Goal: Information Seeking & Learning: Learn about a topic

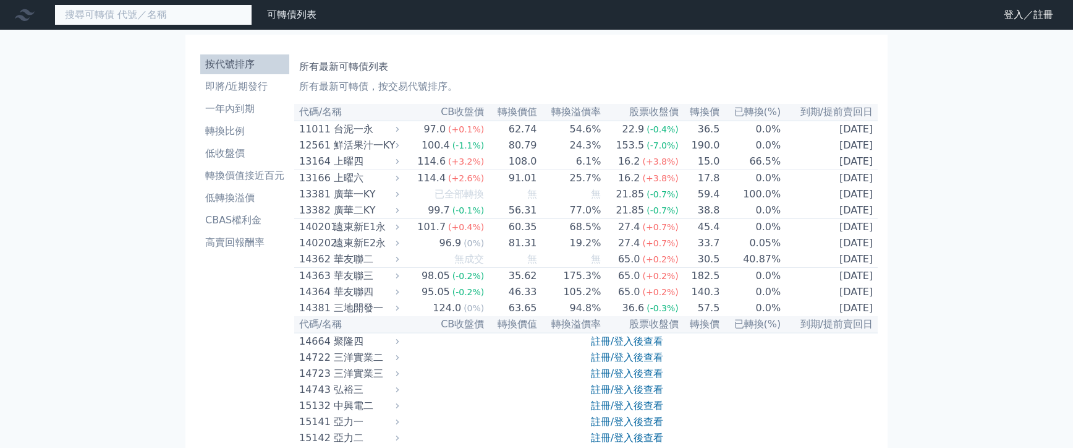
click at [153, 19] on input at bounding box center [153, 14] width 198 height 21
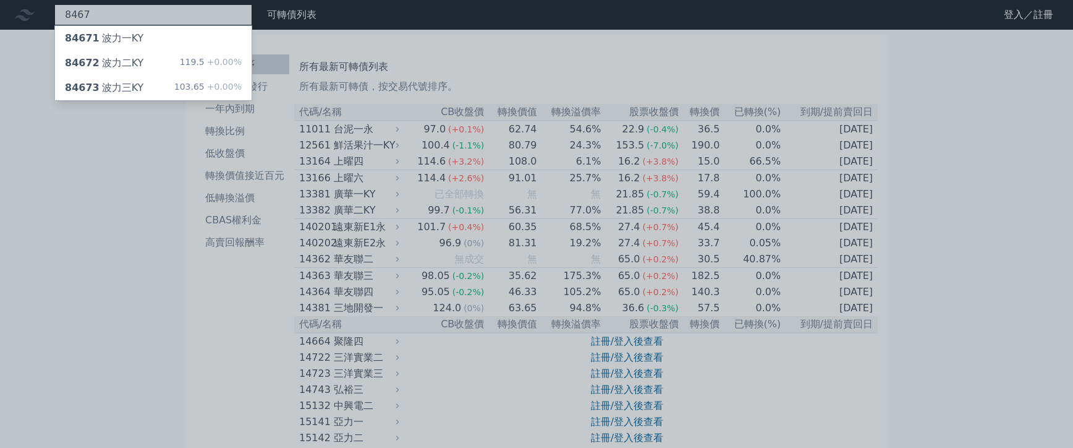
type input "8467"
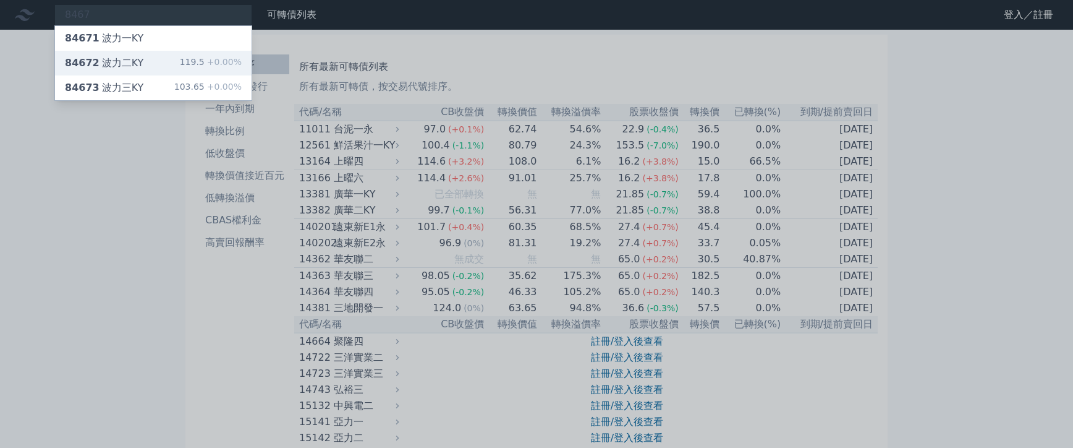
click at [109, 71] on div "84672 波力二KY 119.5 +0.00%" at bounding box center [153, 63] width 197 height 25
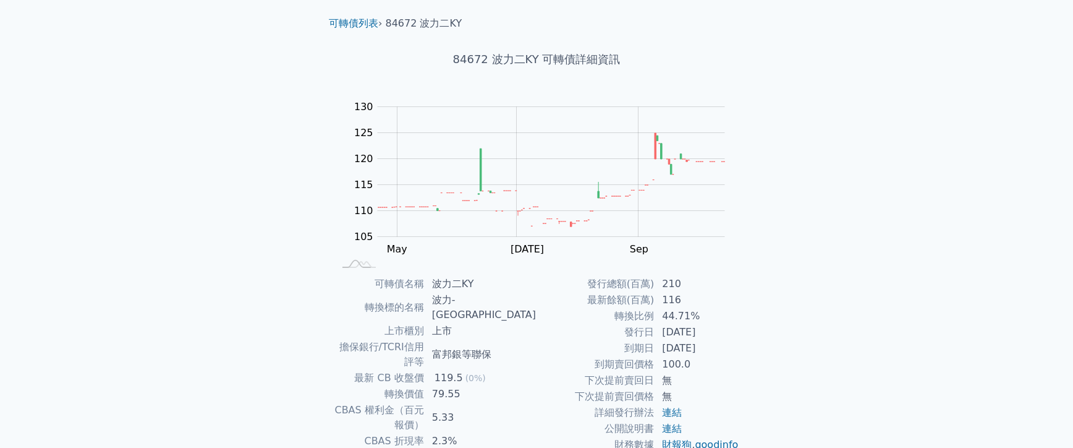
scroll to position [62, 0]
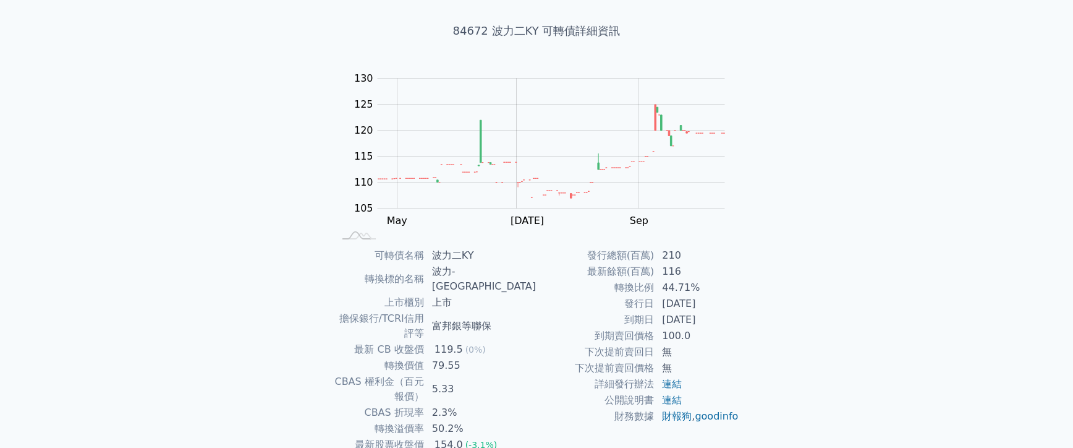
drag, startPoint x: 165, startPoint y: 0, endPoint x: 347, endPoint y: 267, distance: 323.1
click at [347, 267] on td "轉換標的名稱" at bounding box center [379, 278] width 91 height 31
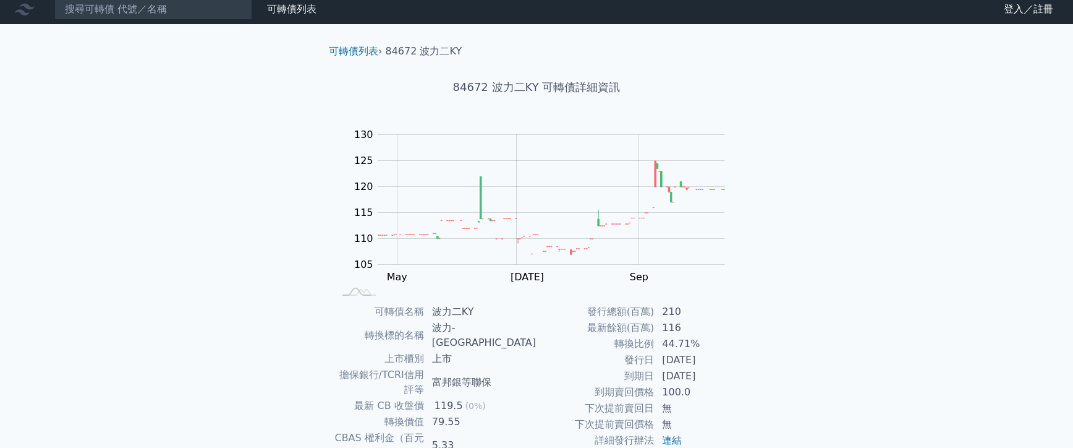
scroll to position [0, 0]
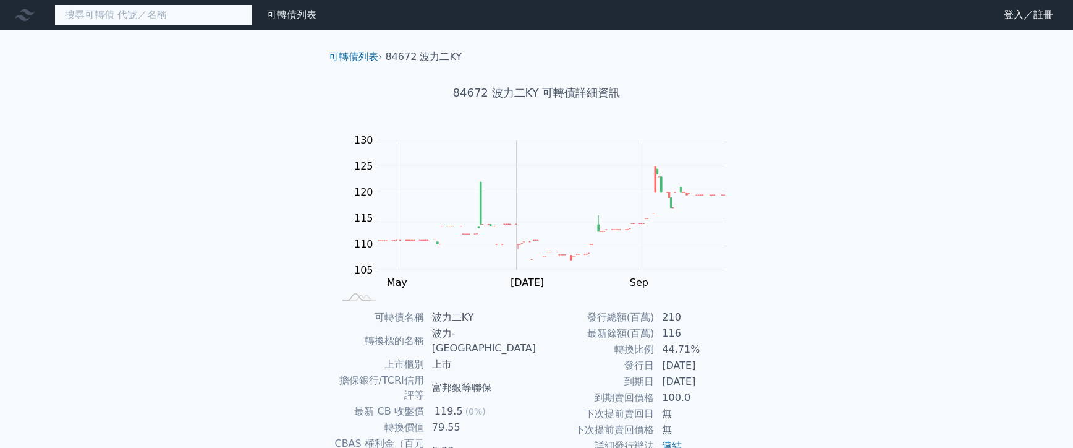
click at [141, 18] on input at bounding box center [153, 14] width 198 height 21
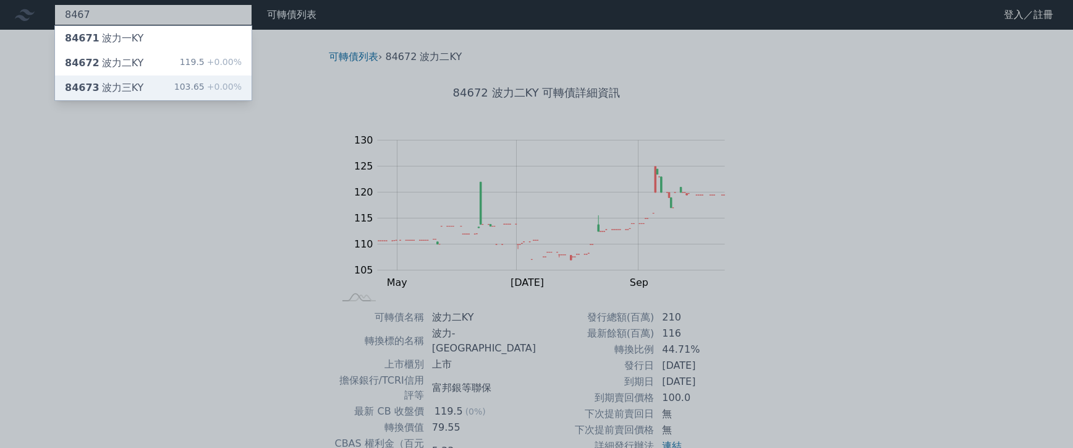
type input "8467"
click at [132, 81] on div "84673 波力三KY" at bounding box center [104, 87] width 79 height 15
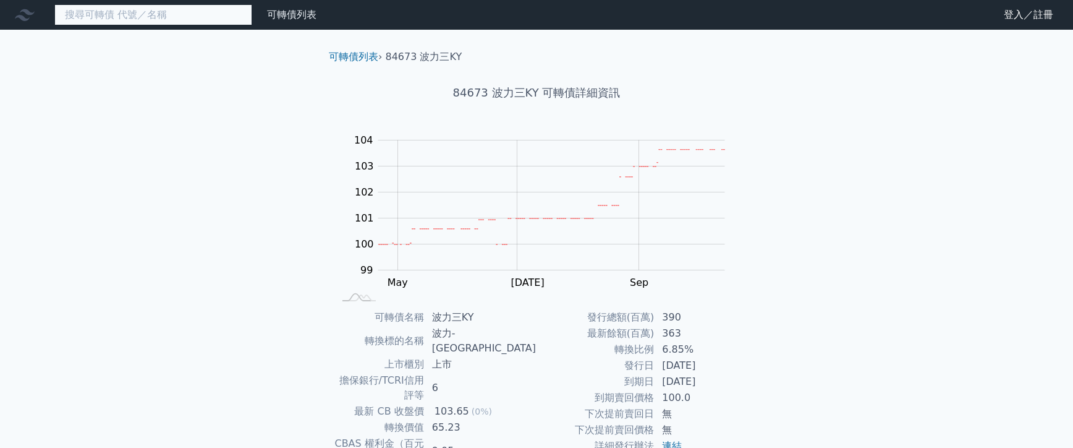
click at [151, 23] on input at bounding box center [153, 14] width 198 height 21
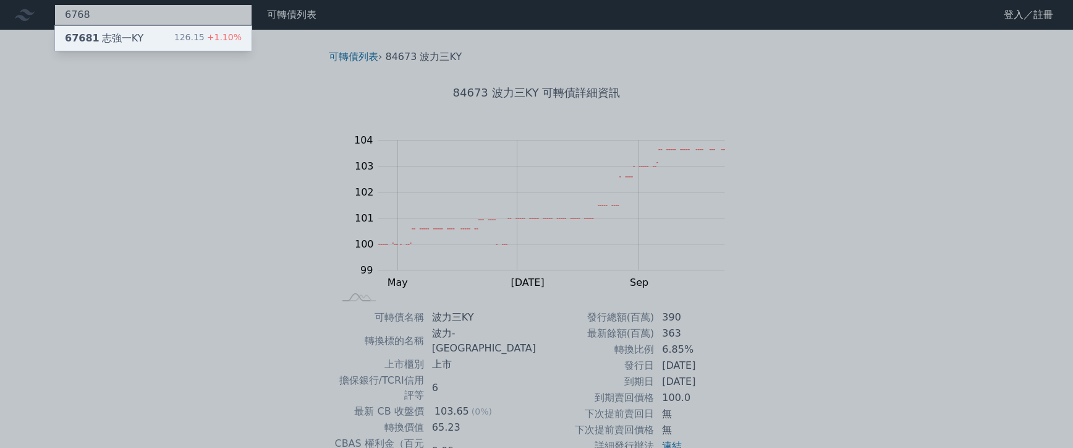
type input "6768"
click at [85, 44] on span "67681" at bounding box center [82, 38] width 35 height 12
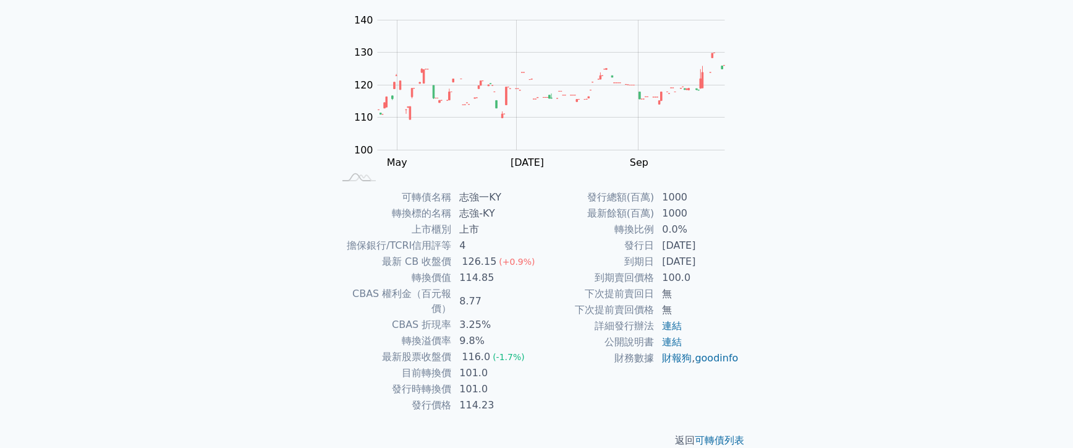
scroll to position [124, 0]
